Goal: Entertainment & Leisure: Consume media (video, audio)

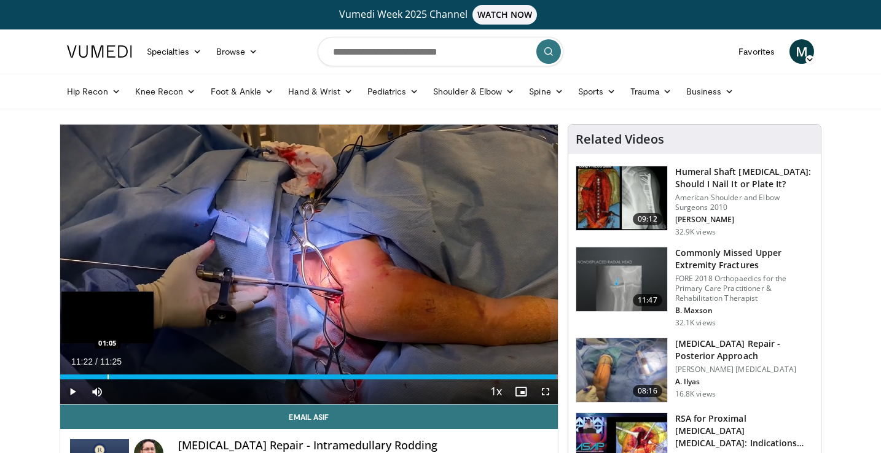
click at [107, 377] on div "Progress Bar" at bounding box center [107, 377] width 1 height 5
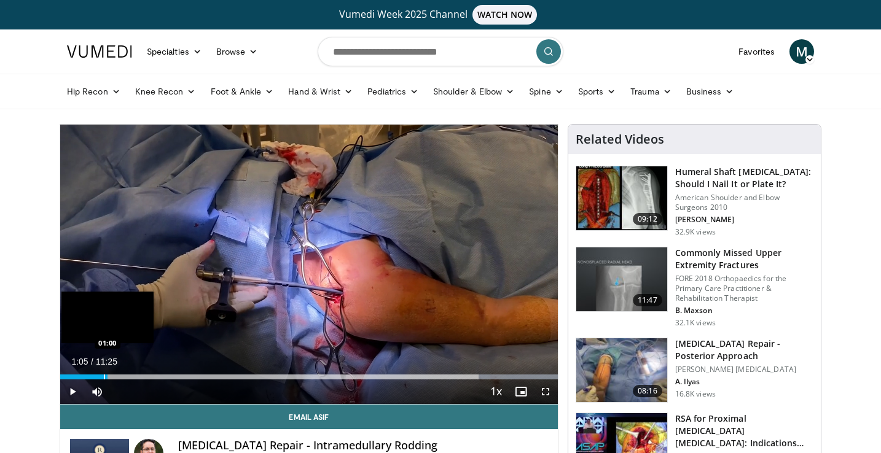
click at [104, 378] on div "Progress Bar" at bounding box center [104, 377] width 1 height 5
click at [88, 378] on div "Progress Bar" at bounding box center [88, 377] width 1 height 5
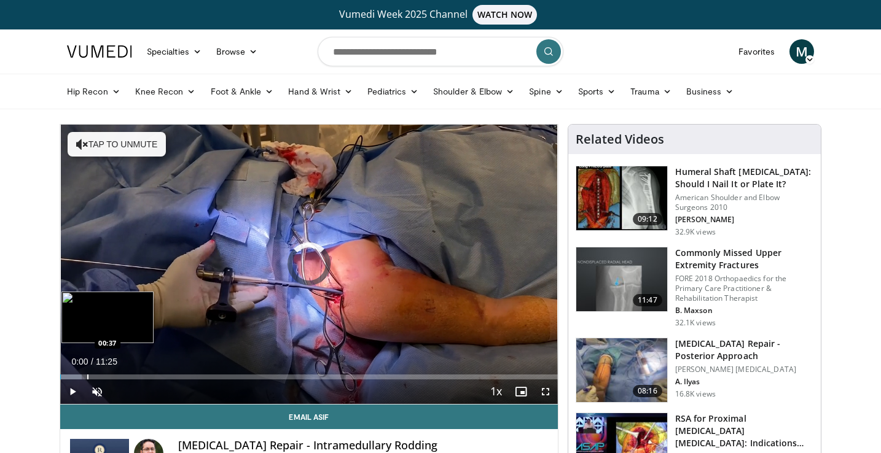
click at [87, 375] on div "Loaded : 4.37% 00:00 00:37" at bounding box center [309, 377] width 498 height 5
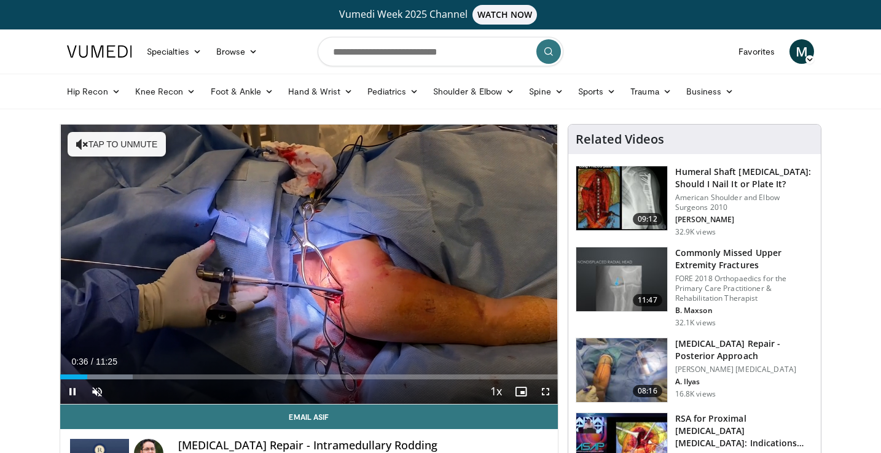
click at [69, 390] on span "Video Player" at bounding box center [72, 392] width 25 height 25
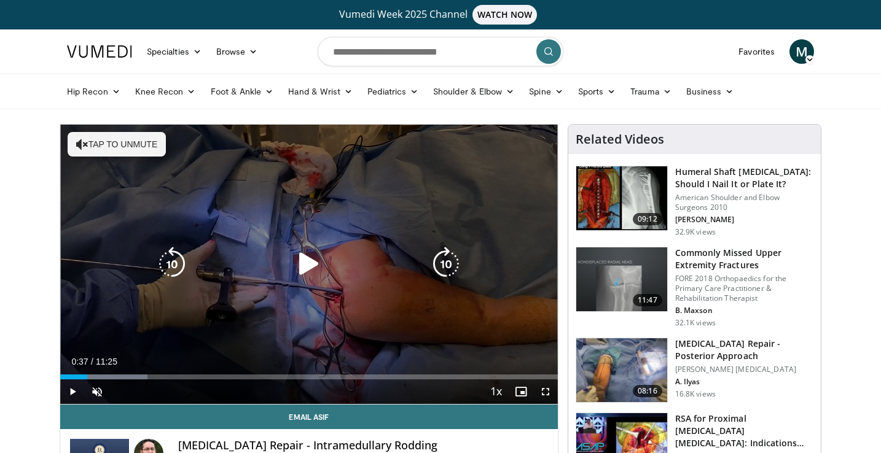
click at [309, 265] on icon "Video Player" at bounding box center [309, 264] width 34 height 34
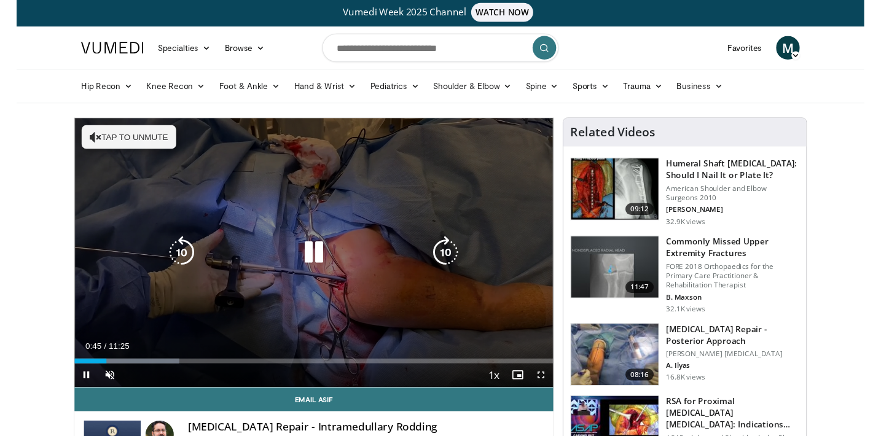
scroll to position [2, 0]
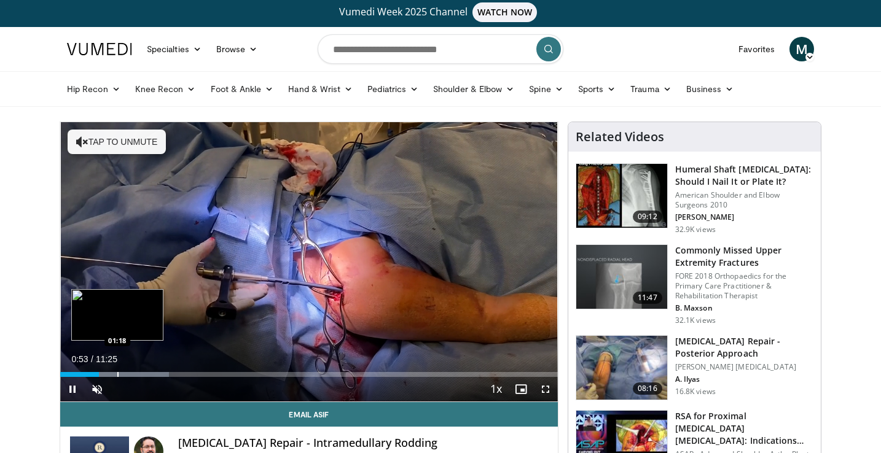
click at [117, 373] on div "Progress Bar" at bounding box center [117, 374] width 1 height 5
click at [133, 372] on div "Progress Bar" at bounding box center [133, 374] width 1 height 5
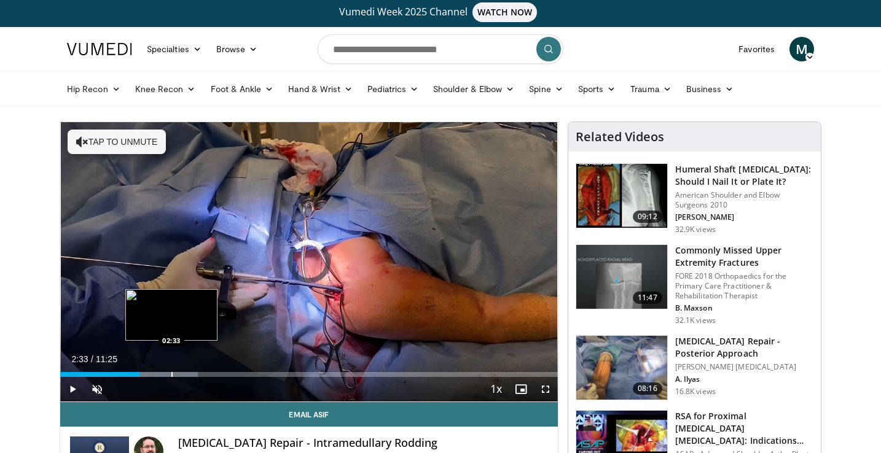
click at [171, 373] on div "Progress Bar" at bounding box center [171, 374] width 1 height 5
click at [197, 375] on div "Progress Bar" at bounding box center [196, 374] width 1 height 5
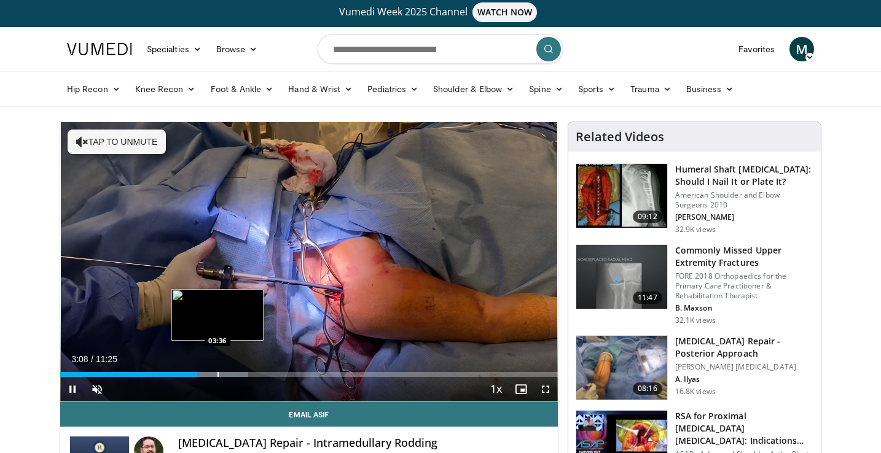
click at [217, 373] on div "Progress Bar" at bounding box center [217, 374] width 1 height 5
click at [204, 371] on div "Loaded : 42.30% 03:38 03:18" at bounding box center [309, 371] width 498 height 12
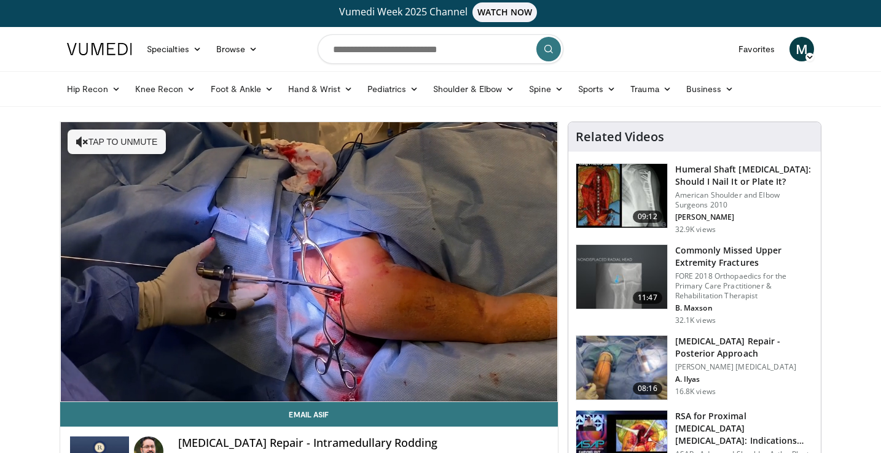
click at [72, 391] on video-js "**********" at bounding box center [309, 262] width 498 height 280
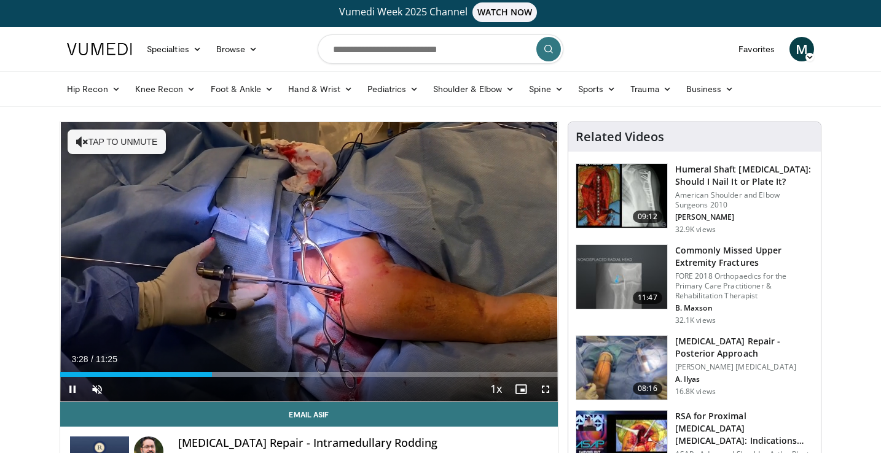
click at [71, 388] on span "Video Player" at bounding box center [72, 389] width 25 height 25
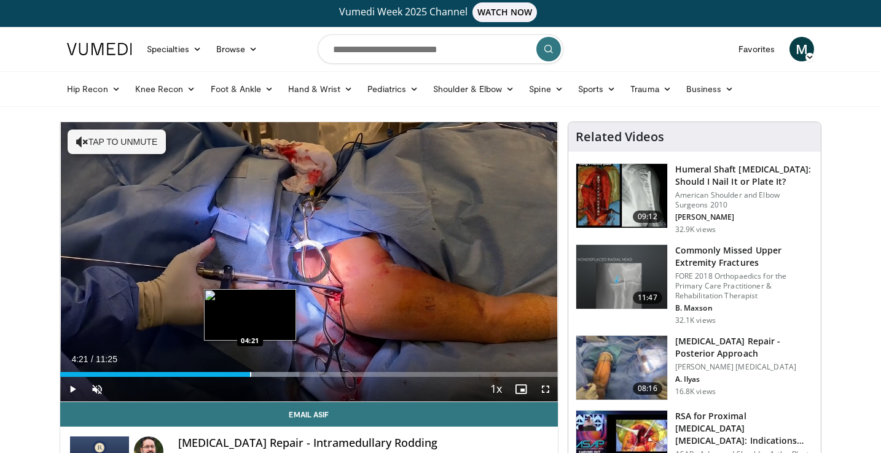
click at [250, 372] on div "Progress Bar" at bounding box center [250, 374] width 1 height 5
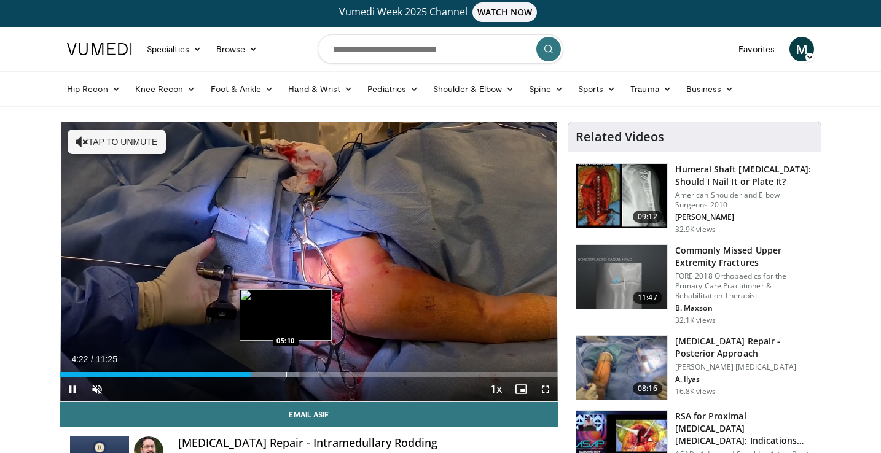
click at [286, 374] on div "Progress Bar" at bounding box center [286, 374] width 1 height 5
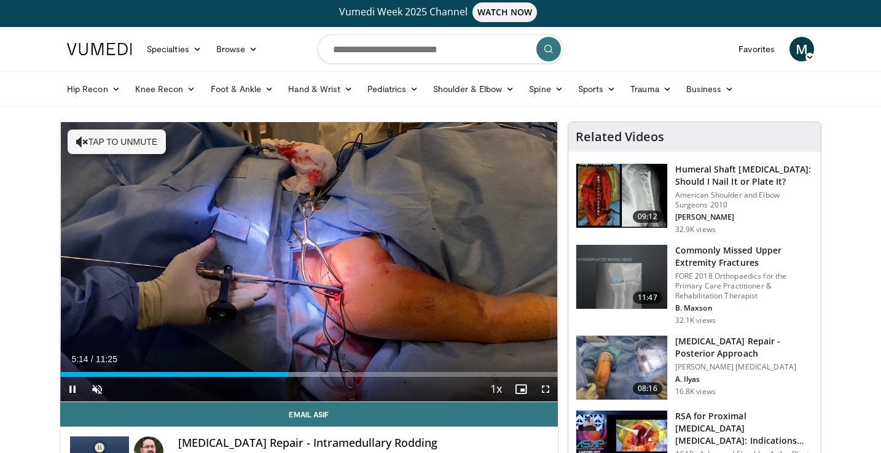
click at [74, 387] on span "Video Player" at bounding box center [72, 389] width 25 height 25
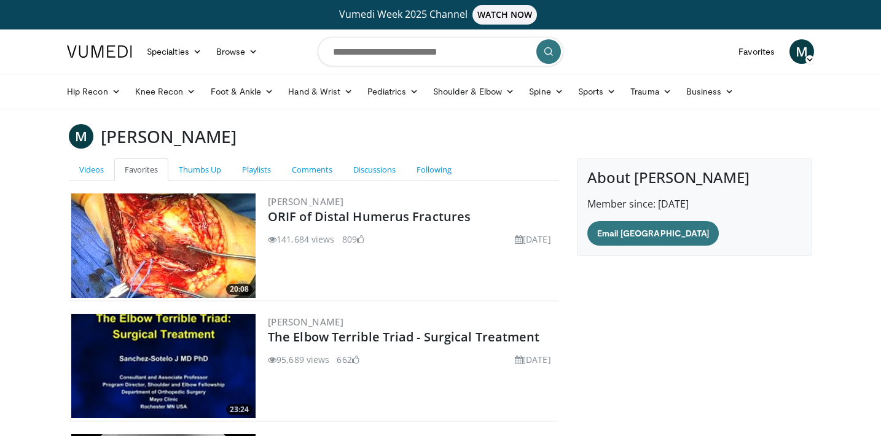
scroll to position [191, 0]
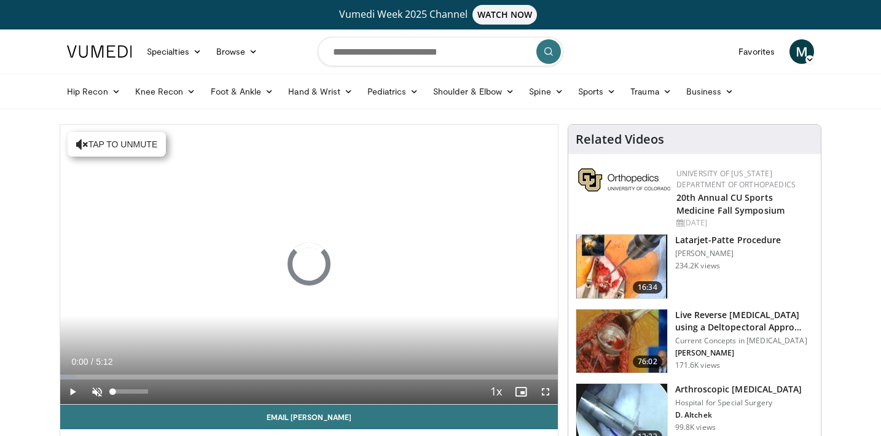
click at [97, 388] on span "Video Player" at bounding box center [97, 392] width 25 height 25
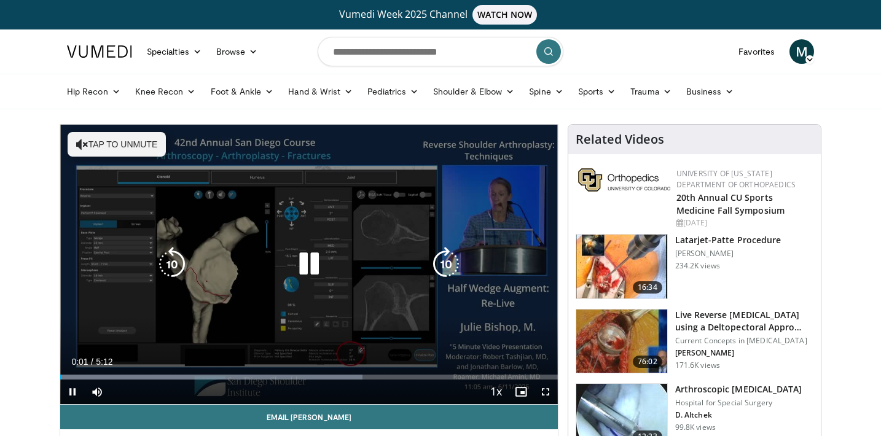
click at [146, 144] on button "Tap to unmute" at bounding box center [117, 144] width 98 height 25
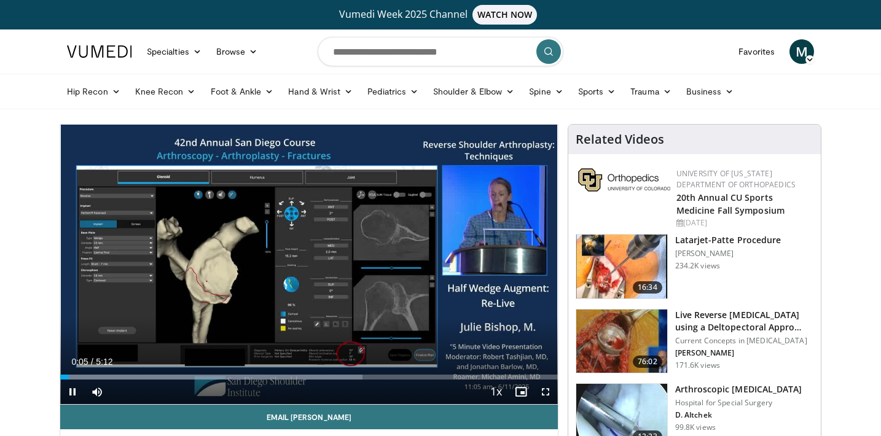
click at [546, 390] on span "Video Player" at bounding box center [545, 392] width 25 height 25
